Goal: Register for event/course

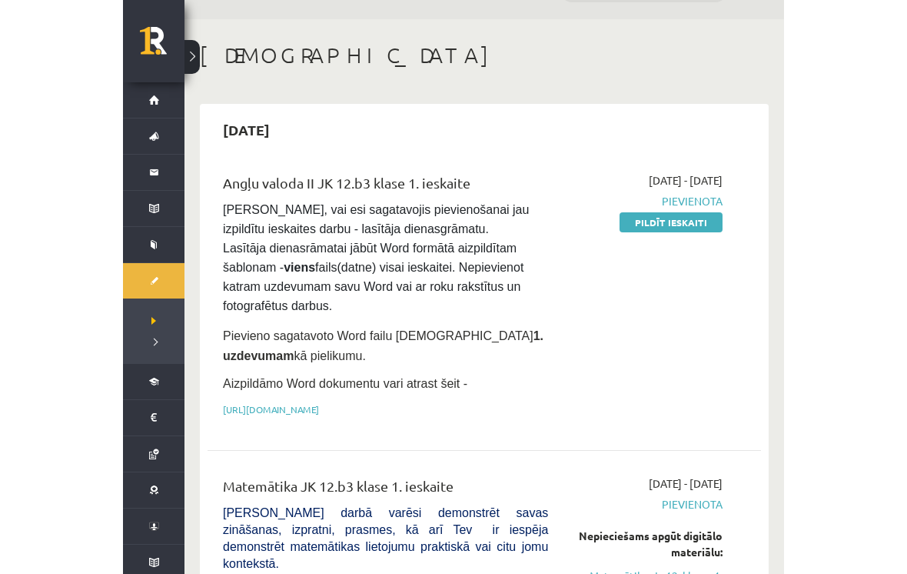
scroll to position [28, 0]
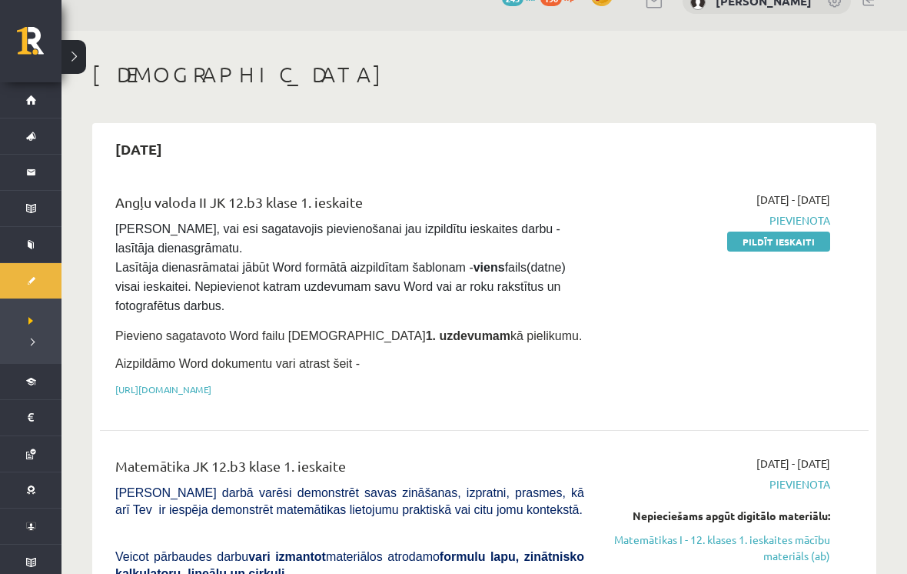
click at [65, 61] on button at bounding box center [74, 57] width 25 height 34
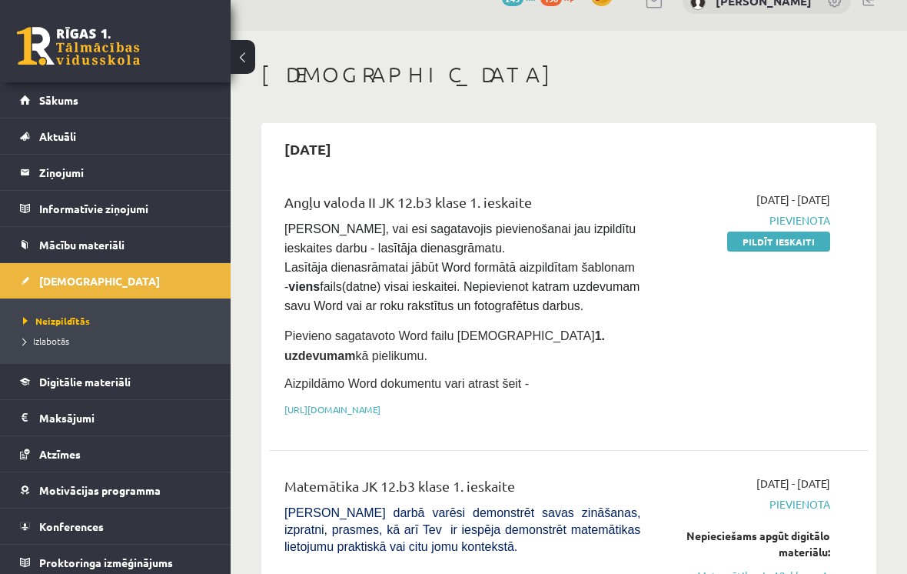
scroll to position [29, 0]
click at [172, 531] on link "Konferences" at bounding box center [115, 525] width 191 height 35
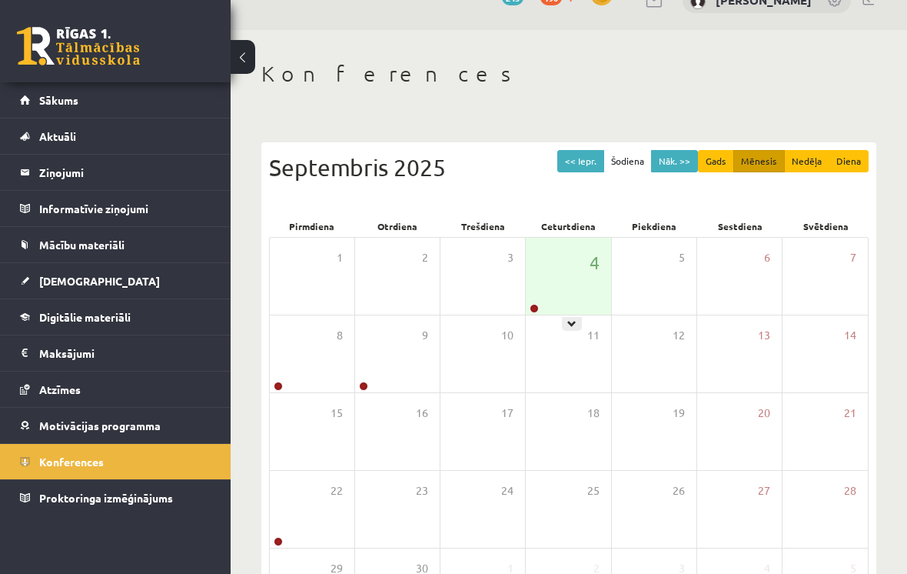
click at [578, 325] on div at bounding box center [572, 324] width 20 height 14
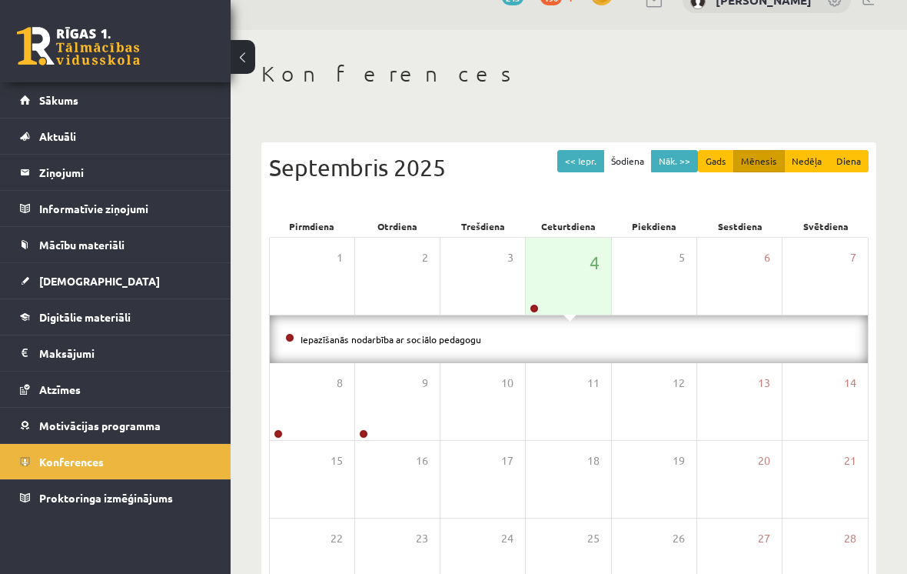
click at [295, 339] on li "Iepazīšanās nodarbība ar sociālo pedagogu" at bounding box center [569, 339] width 568 height 17
click at [431, 326] on div "Iepazīšanās nodarbība ar sociālo pedagogu" at bounding box center [569, 339] width 598 height 48
click at [576, 281] on div "4" at bounding box center [568, 276] width 85 height 77
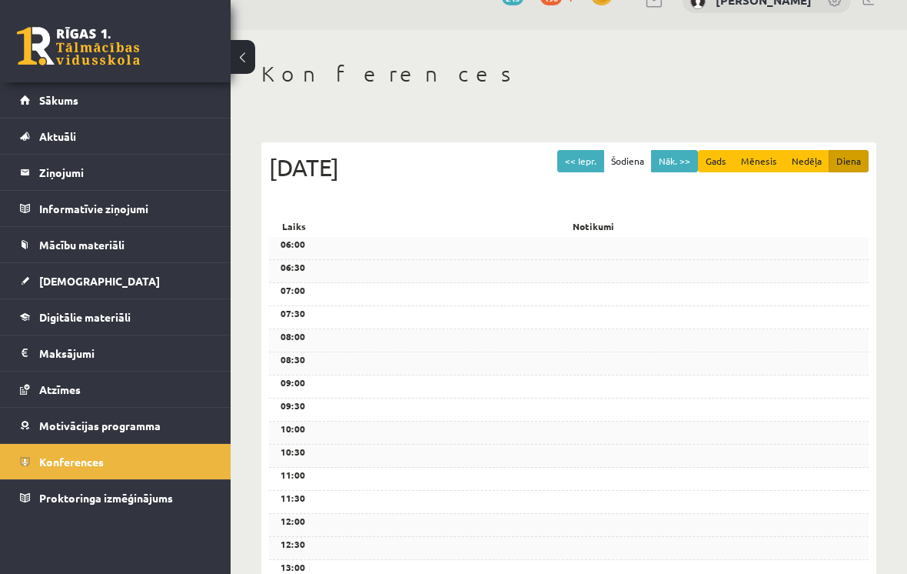
click at [574, 237] on div "Notikumi" at bounding box center [594, 226] width 550 height 22
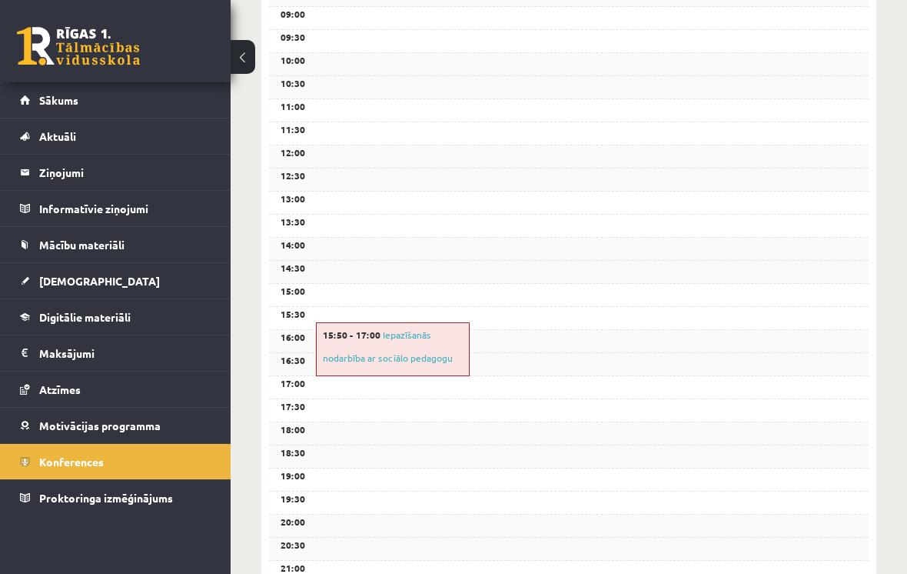
scroll to position [518, 0]
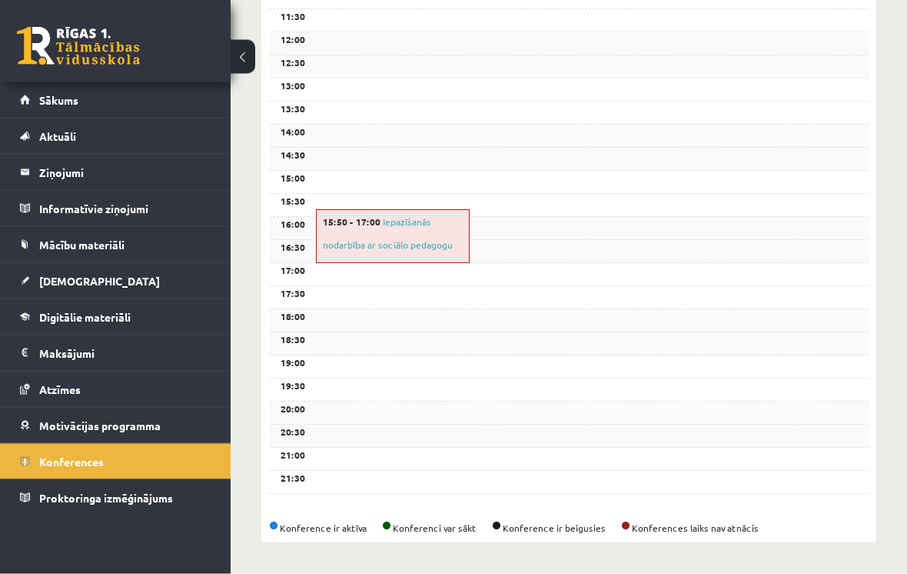
click at [442, 248] on div "15:50 - 17:00 Iepazīšanās nodarbība ar sociālo pedagogu" at bounding box center [393, 237] width 154 height 54
click at [414, 248] on link "Iepazīšanās nodarbība ar sociālo pedagogu" at bounding box center [388, 233] width 130 height 35
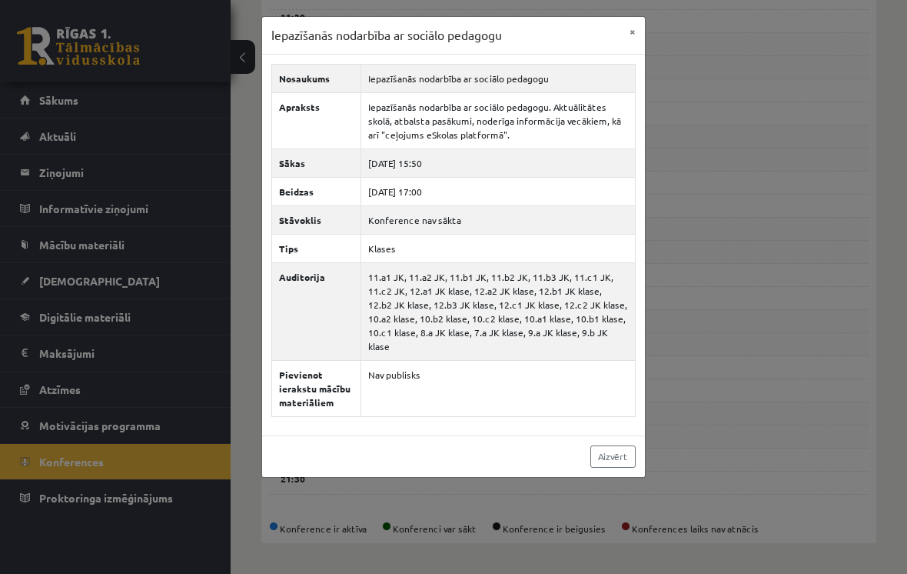
click at [620, 465] on link "Aizvērt" at bounding box center [613, 456] width 45 height 22
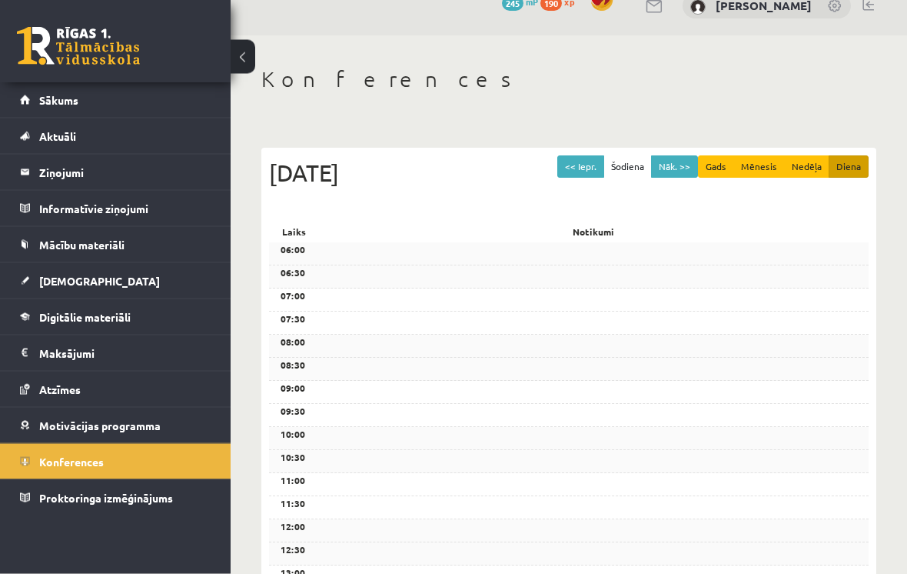
scroll to position [0, 0]
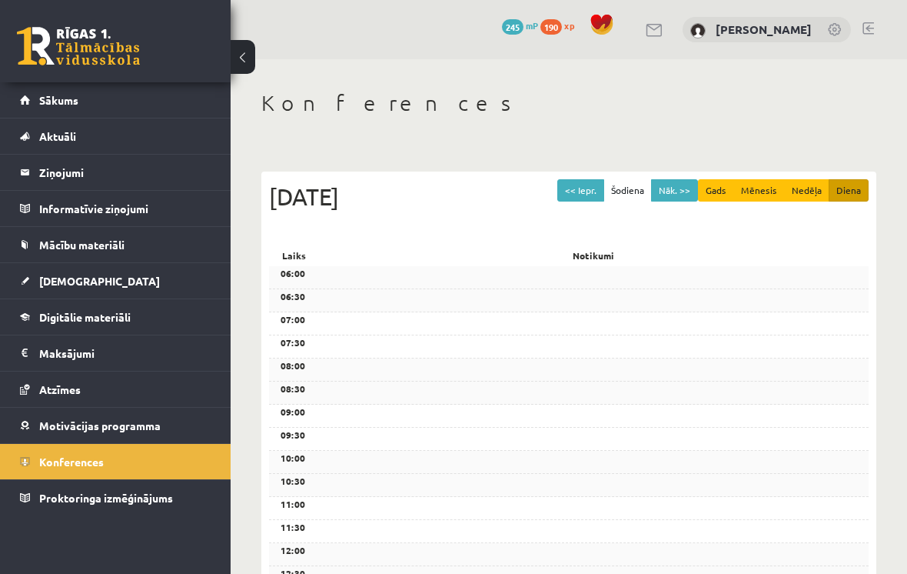
click at [128, 102] on link "Sākums" at bounding box center [115, 99] width 191 height 35
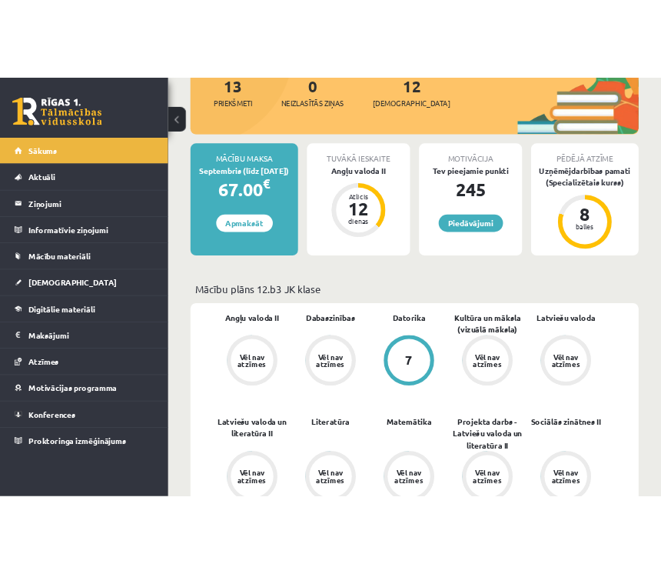
scroll to position [1292, 0]
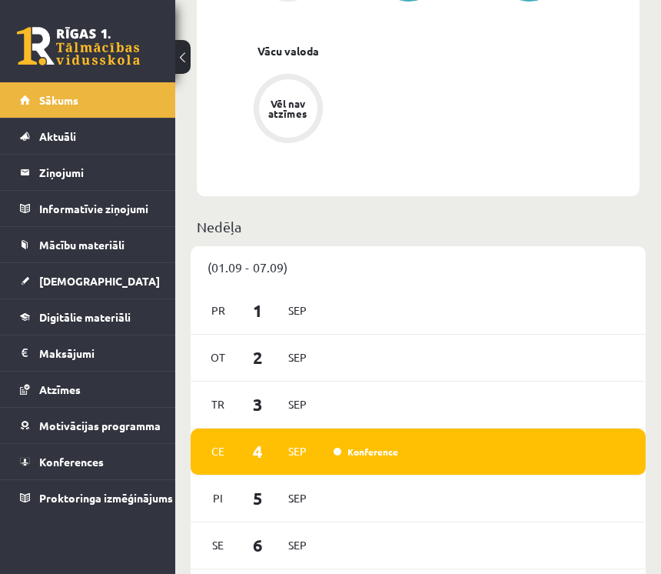
click at [187, 62] on button at bounding box center [182, 57] width 15 height 34
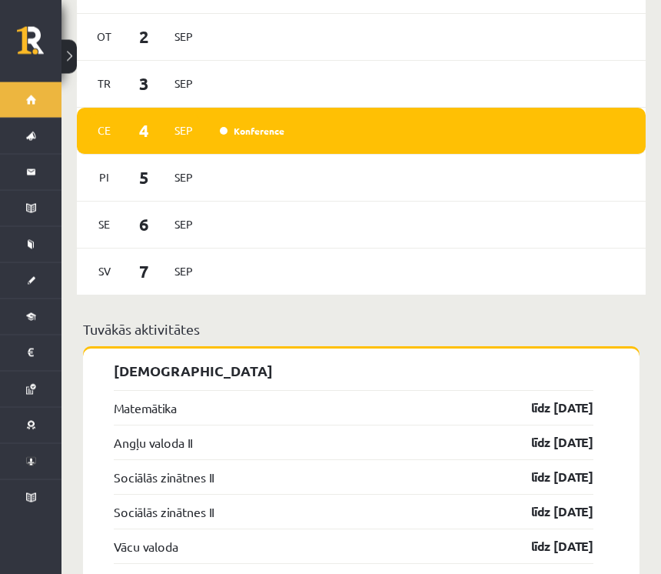
scroll to position [1396, 0]
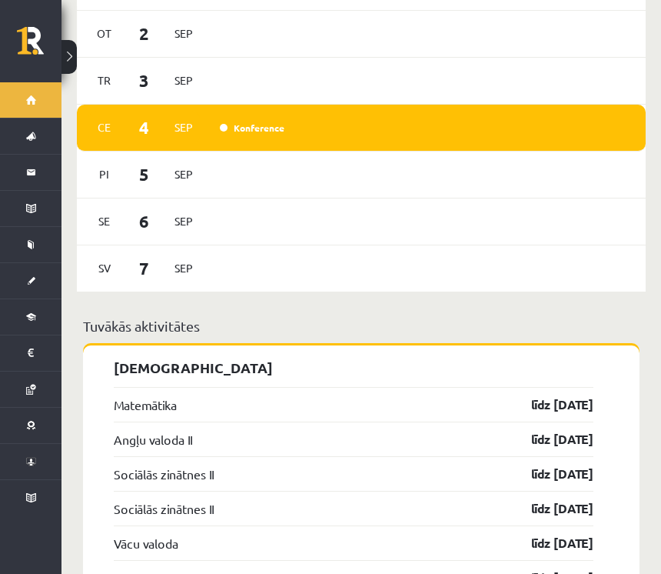
click at [237, 122] on link "Konference" at bounding box center [252, 128] width 65 height 12
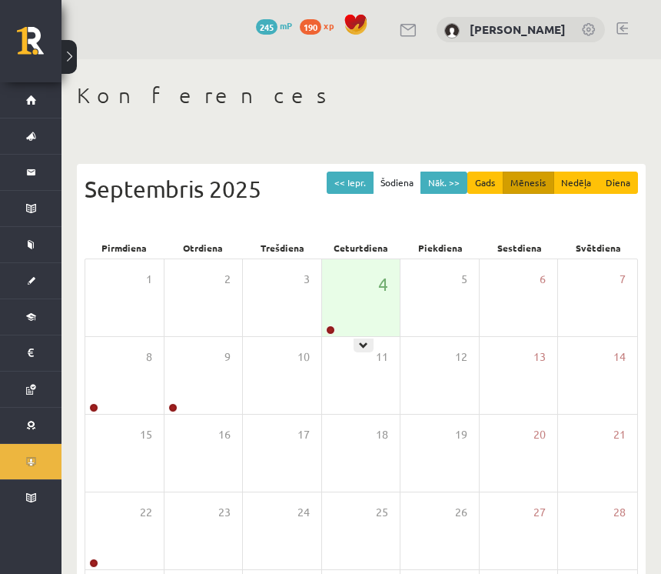
click at [358, 344] on div at bounding box center [364, 345] width 20 height 14
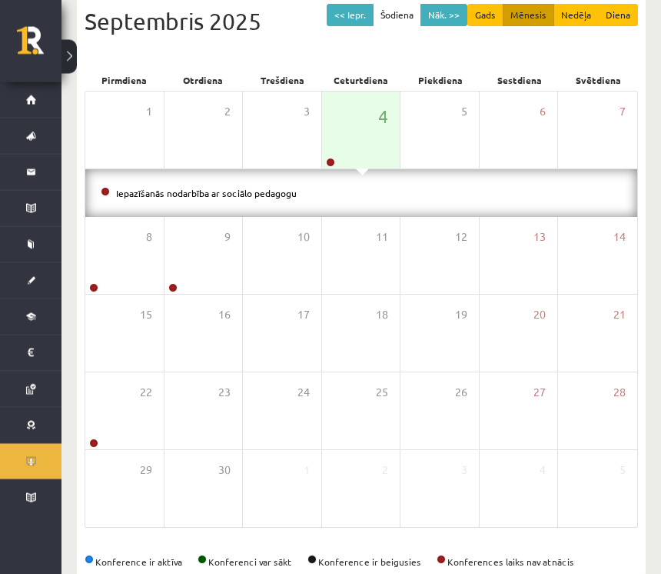
scroll to position [167, 0]
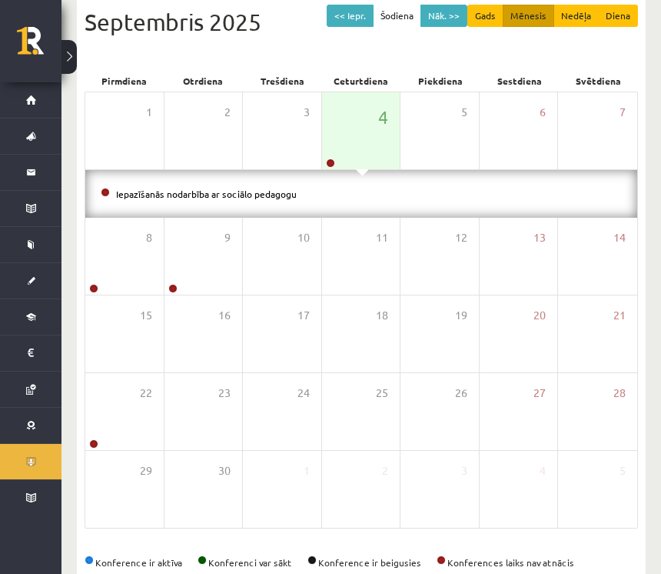
click at [332, 165] on link at bounding box center [330, 162] width 9 height 9
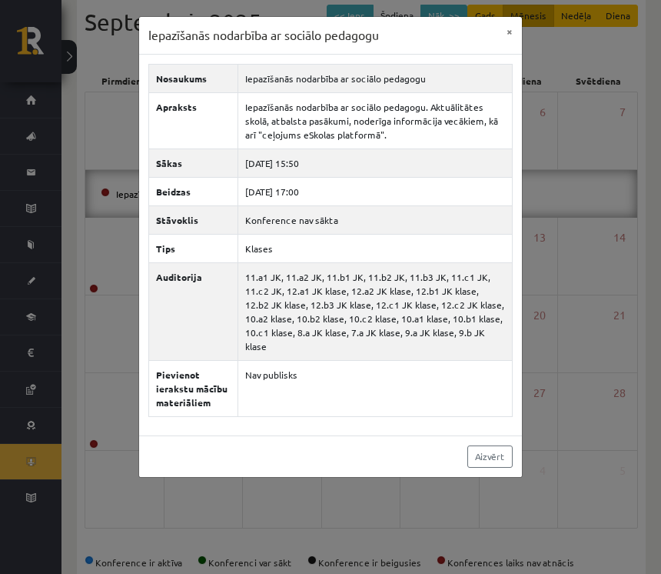
click at [658, 60] on div "Iepazīšanās nodarbība ar sociālo pedagogu × Nosaukums Iepazīšanās nodarbība ar …" at bounding box center [330, 287] width 661 height 574
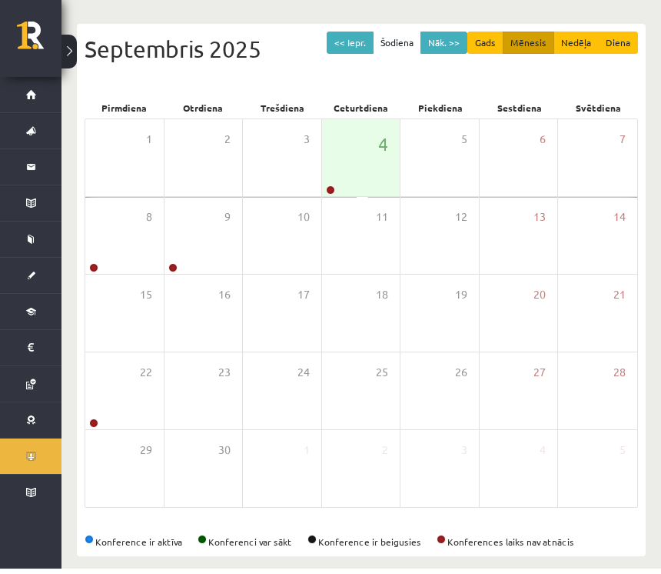
scroll to position [119, 0]
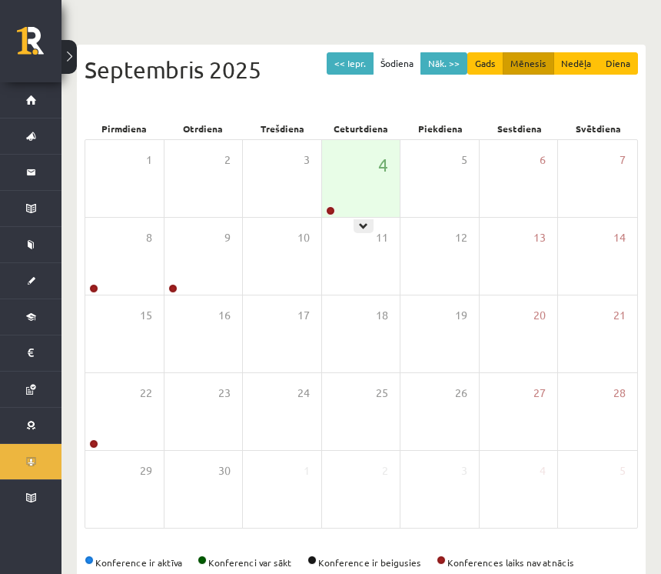
click at [359, 225] on icon at bounding box center [363, 225] width 9 height 9
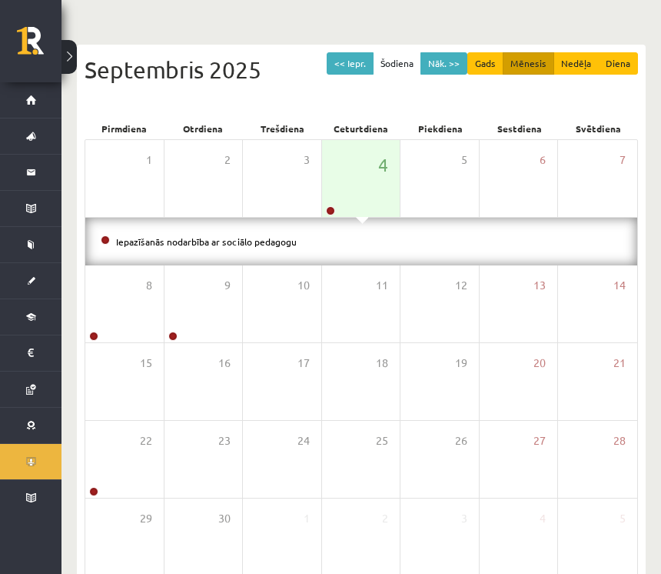
click at [216, 244] on link "Iepazīšanās nodarbība ar sociālo pedagogu" at bounding box center [206, 241] width 181 height 12
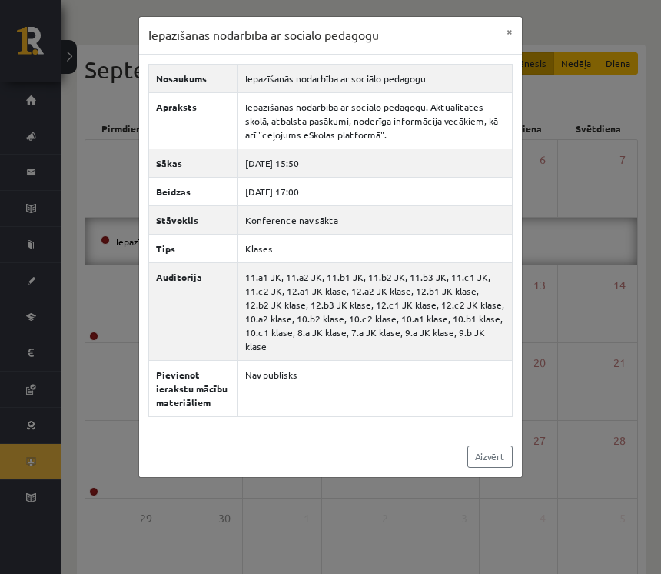
click at [512, 33] on button "×" at bounding box center [510, 31] width 25 height 29
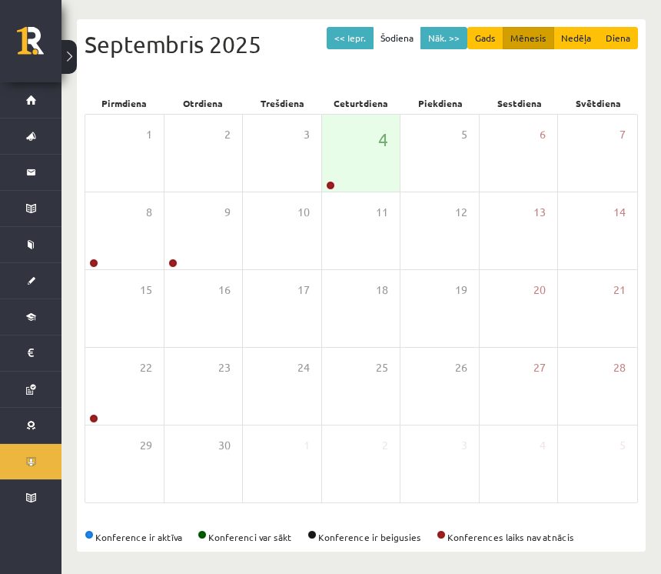
scroll to position [145, 0]
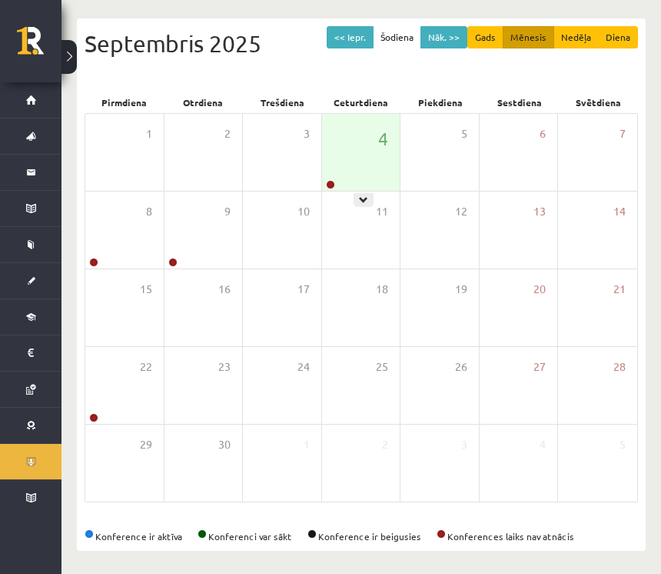
click at [369, 194] on div at bounding box center [364, 200] width 20 height 14
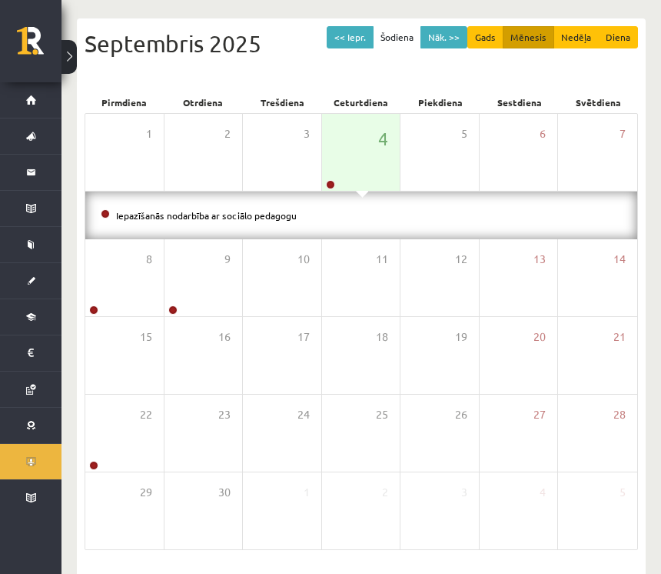
scroll to position [193, 0]
